Goal: Contribute content

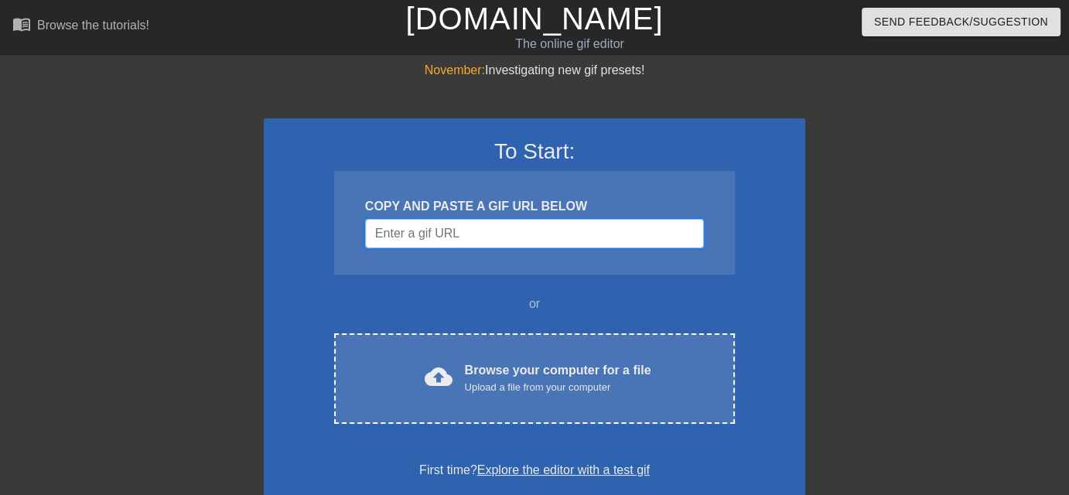
click at [405, 242] on input "Username" at bounding box center [534, 233] width 339 height 29
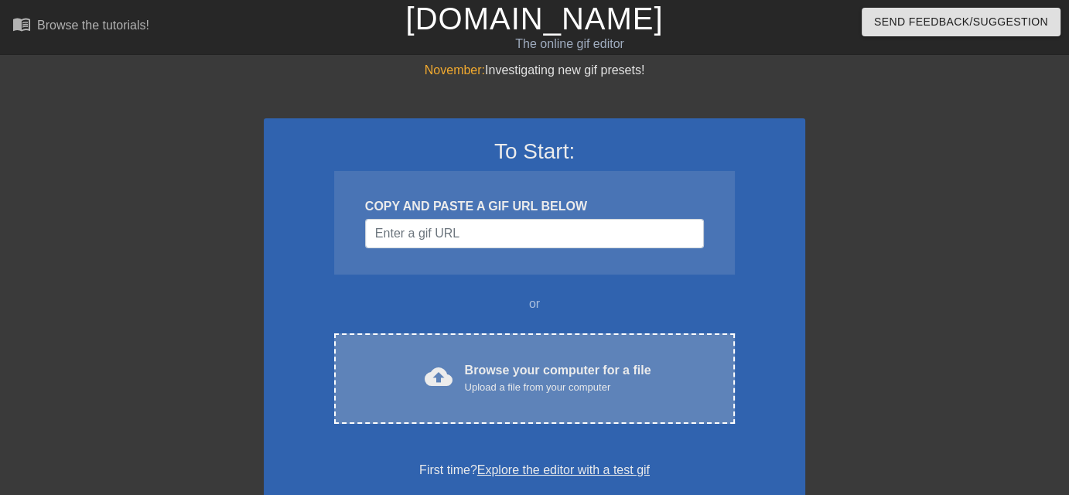
click at [435, 352] on div "cloud_upload Browse your computer for a file Upload a file from your computer C…" at bounding box center [534, 378] width 401 height 91
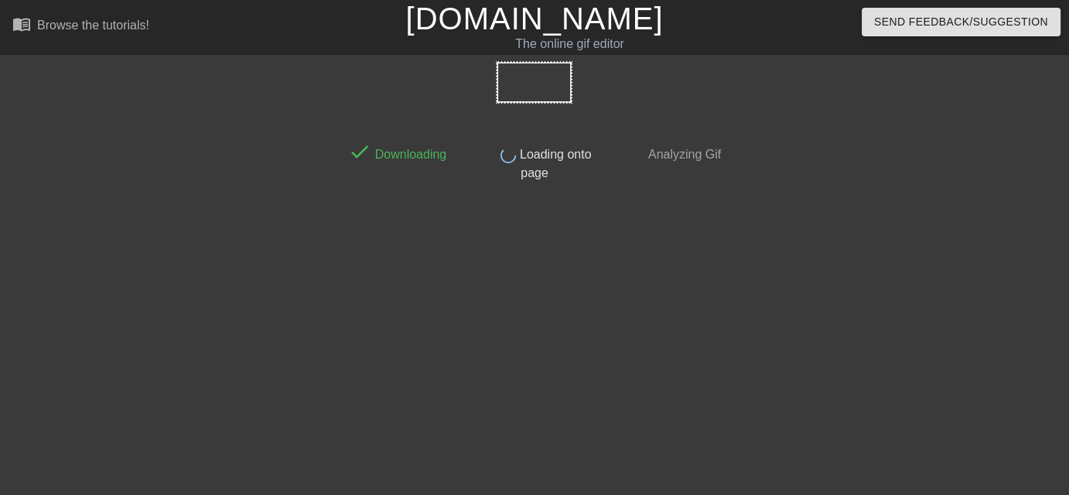
scroll to position [37, 0]
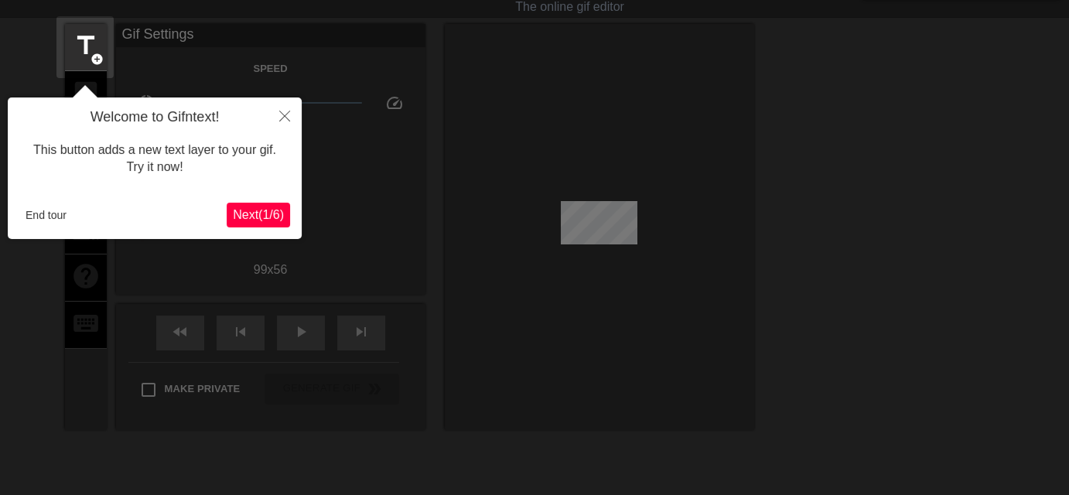
click at [258, 215] on span "Next ( 1 / 6 )" at bounding box center [258, 214] width 51 height 13
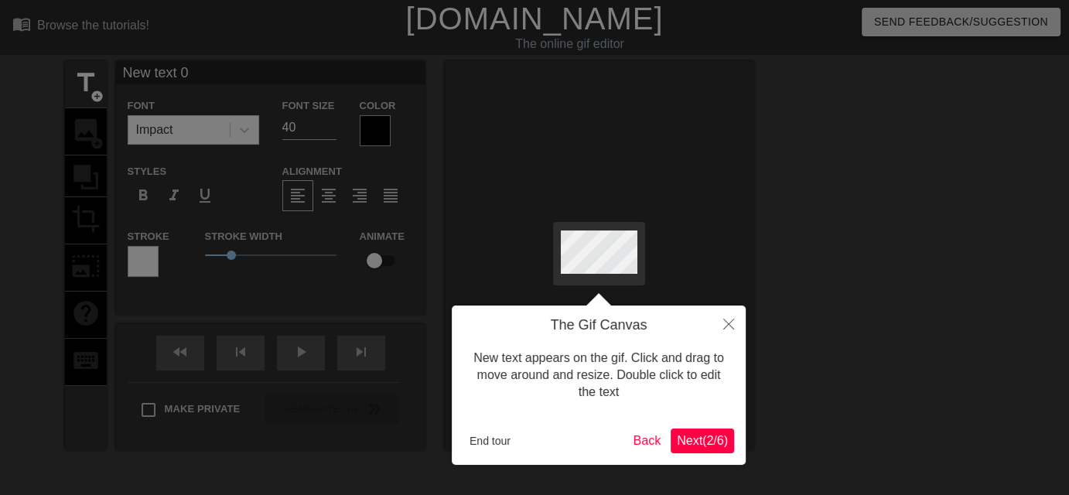
click at [698, 442] on span "Next ( 2 / 6 )" at bounding box center [702, 440] width 51 height 13
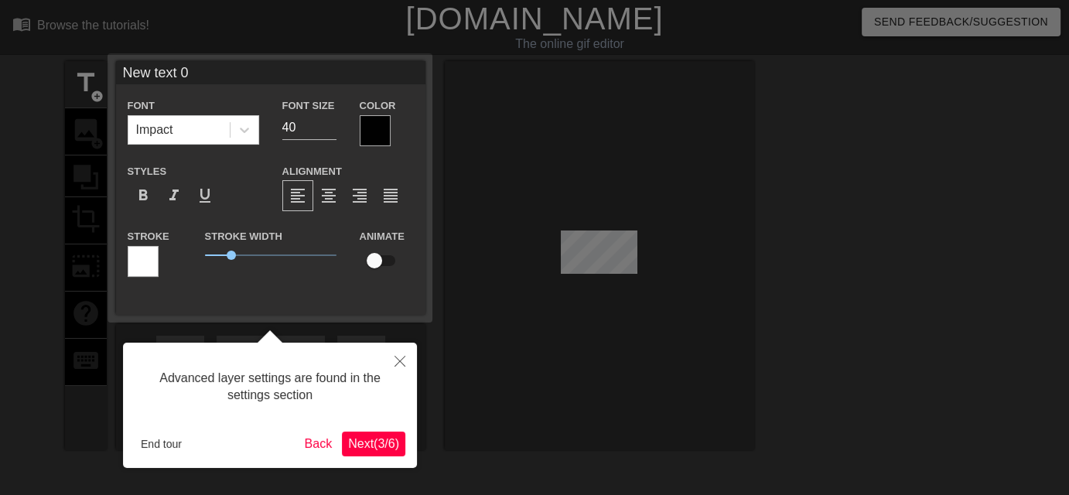
scroll to position [37, 0]
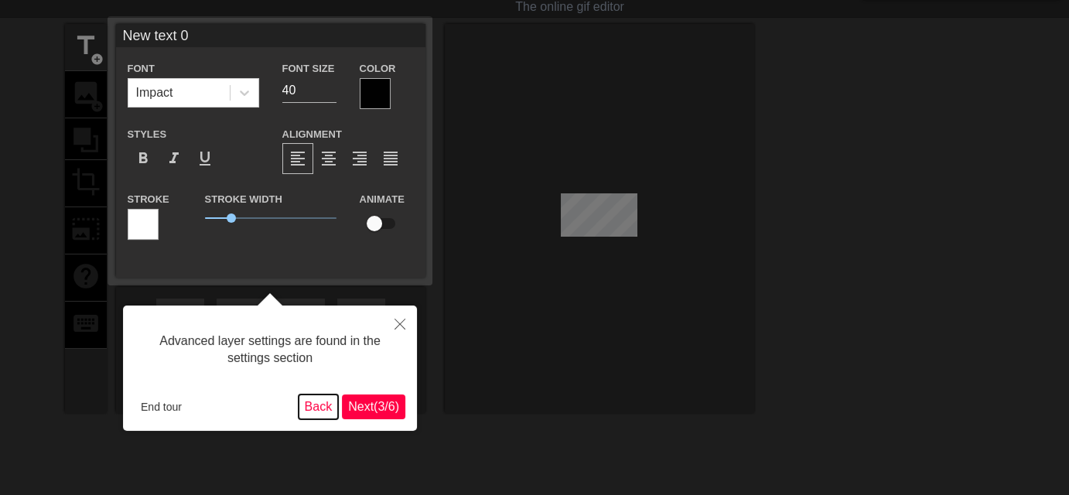
click at [333, 409] on button "Back" at bounding box center [319, 407] width 40 height 25
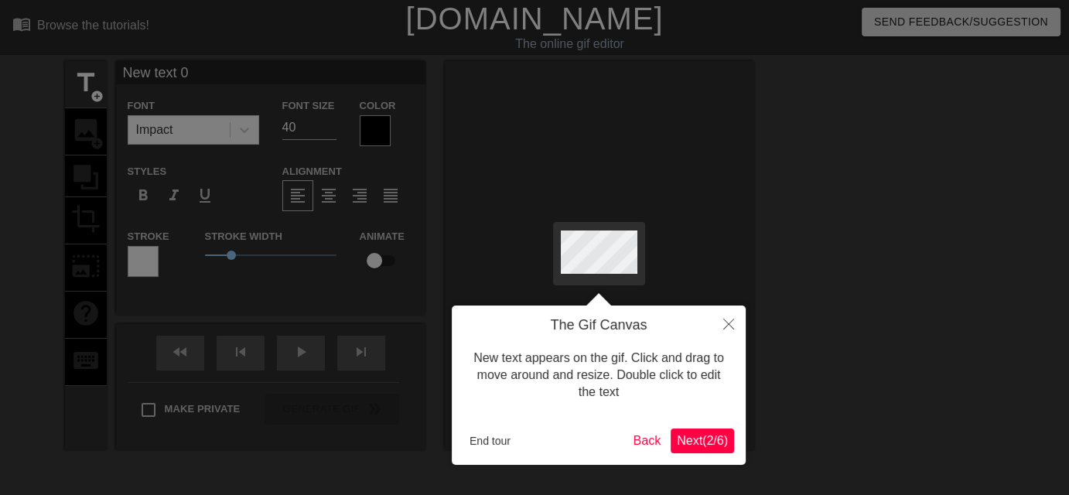
click at [689, 439] on span "Next ( 2 / 6 )" at bounding box center [702, 440] width 51 height 13
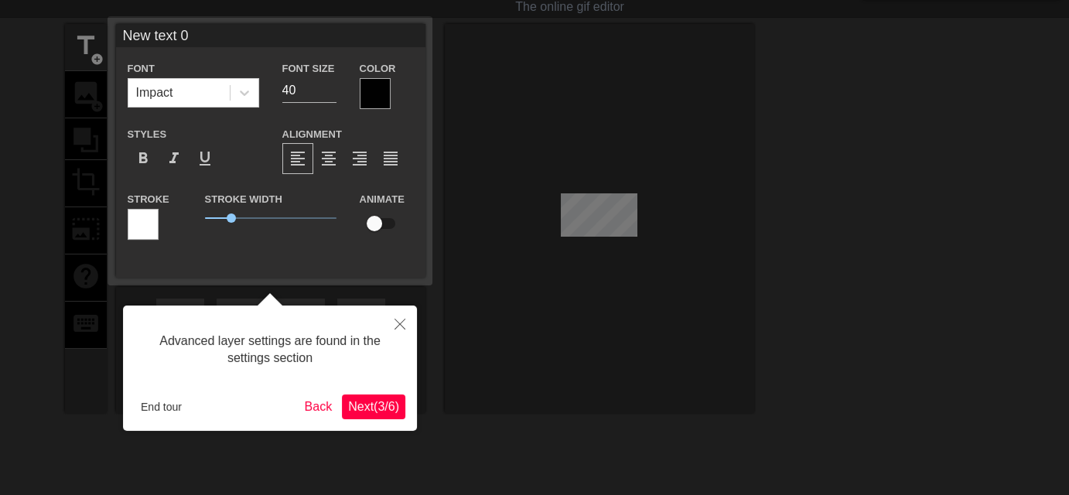
click at [142, 392] on div "Advanced layer settings are found in the settings section End tour Back Next ( …" at bounding box center [270, 368] width 294 height 125
click at [152, 405] on button "End tour" at bounding box center [161, 406] width 53 height 23
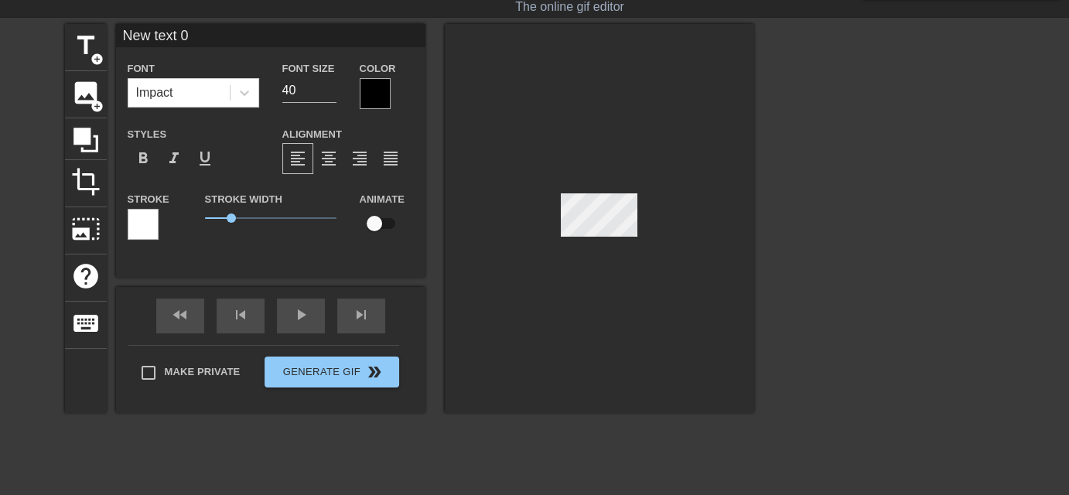
click at [468, 290] on div at bounding box center [600, 218] width 310 height 389
click at [101, 100] on span "add_circle" at bounding box center [97, 106] width 13 height 13
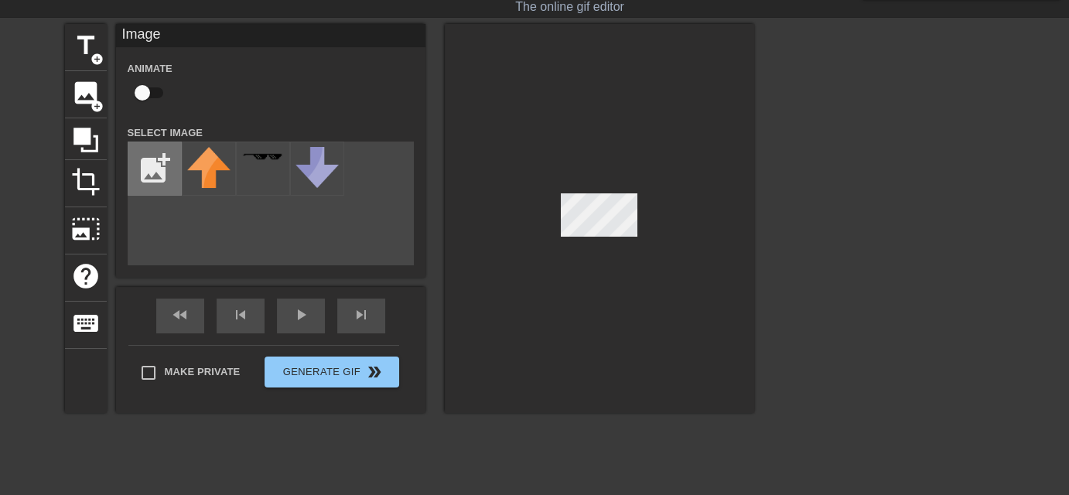
click at [141, 159] on input "file" at bounding box center [154, 168] width 53 height 53
type input "C:\fakepath\hot gif.gif"
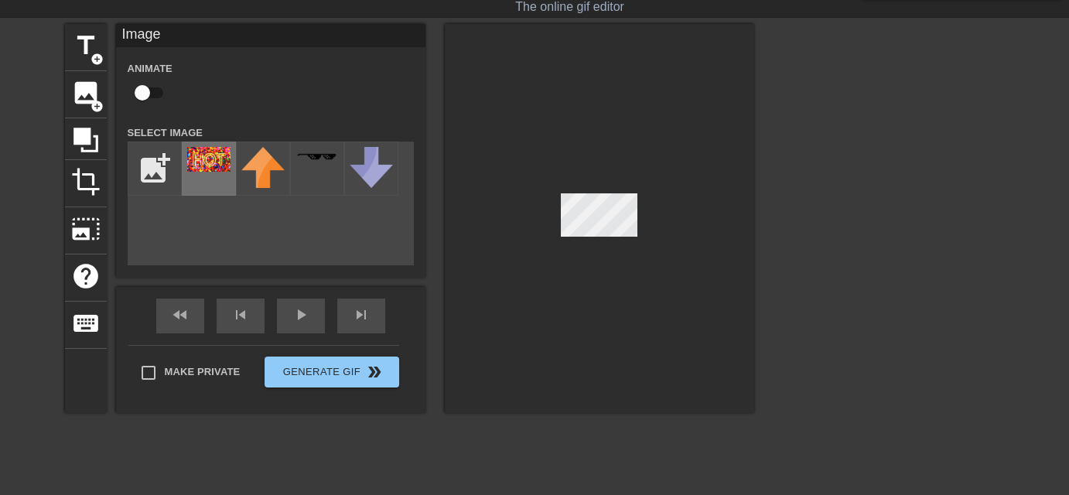
click at [198, 156] on img at bounding box center [208, 159] width 43 height 25
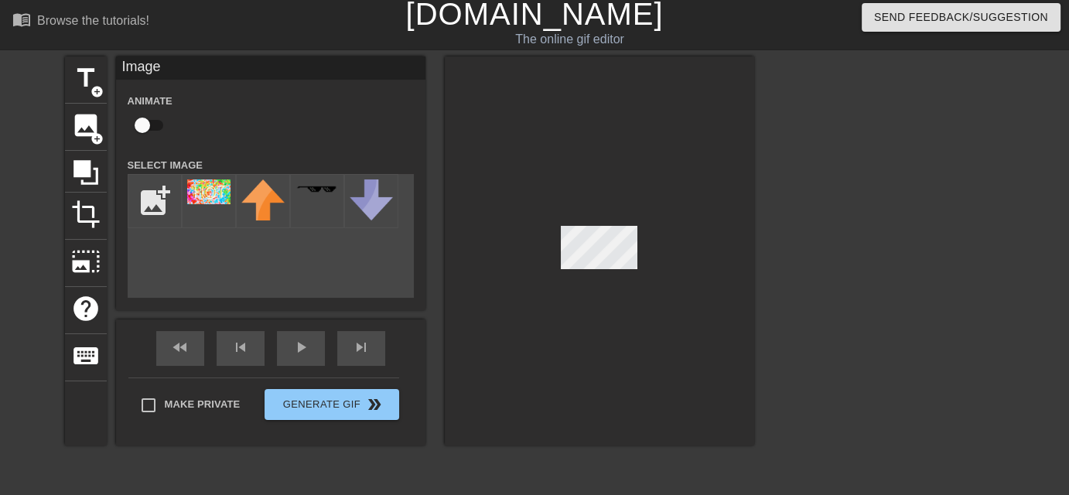
scroll to position [0, 0]
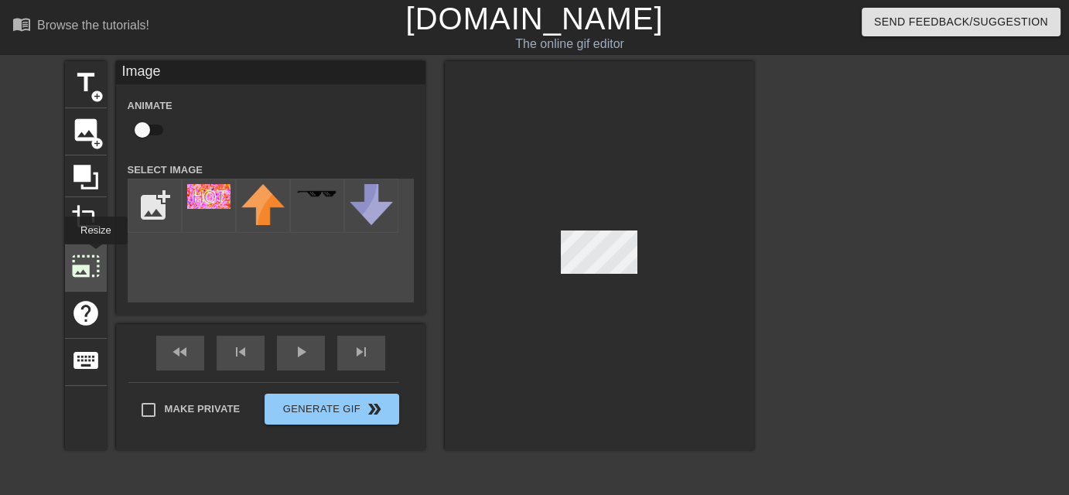
click at [94, 255] on span "photo_size_select_large" at bounding box center [85, 265] width 29 height 29
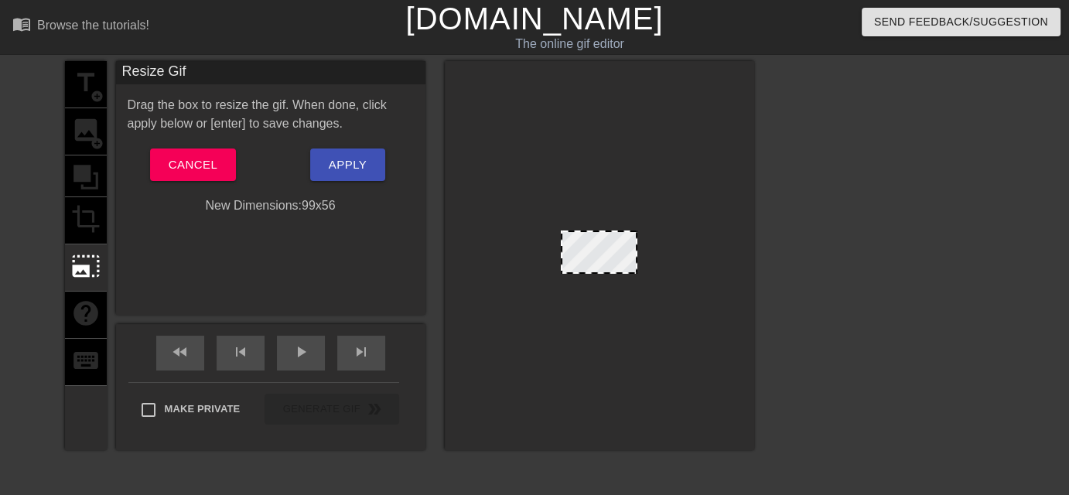
click at [602, 243] on div at bounding box center [599, 252] width 77 height 43
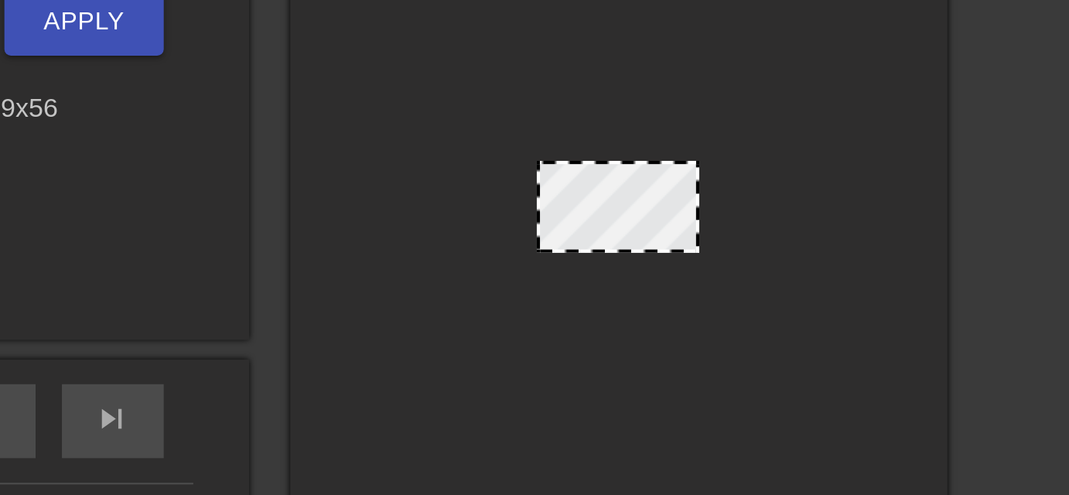
click at [563, 233] on div at bounding box center [599, 252] width 77 height 43
drag, startPoint x: 561, startPoint y: 230, endPoint x: 585, endPoint y: 245, distance: 28.5
click at [577, 240] on div at bounding box center [599, 252] width 77 height 43
drag, startPoint x: 623, startPoint y: 265, endPoint x: 613, endPoint y: 264, distance: 10.1
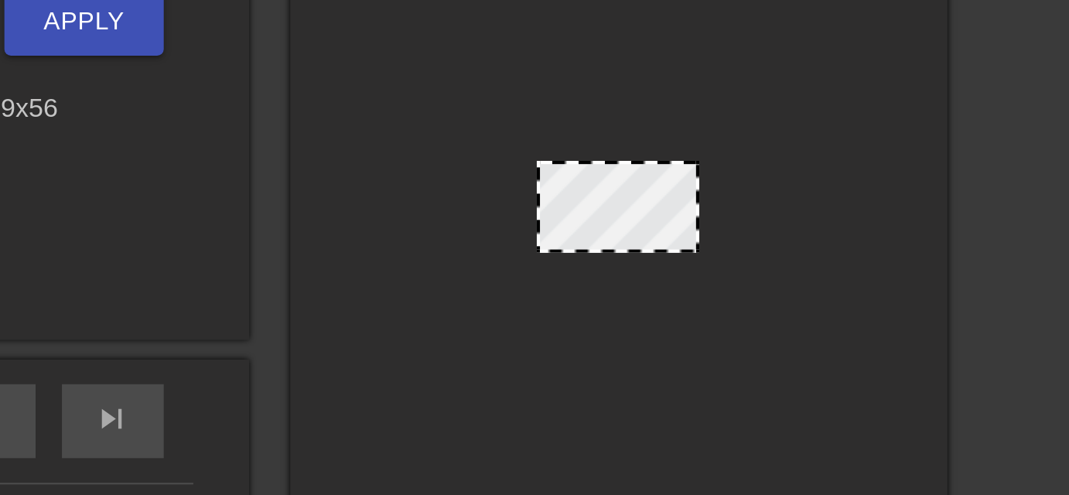
click at [613, 264] on div at bounding box center [599, 252] width 77 height 43
